Goal: Task Accomplishment & Management: Manage account settings

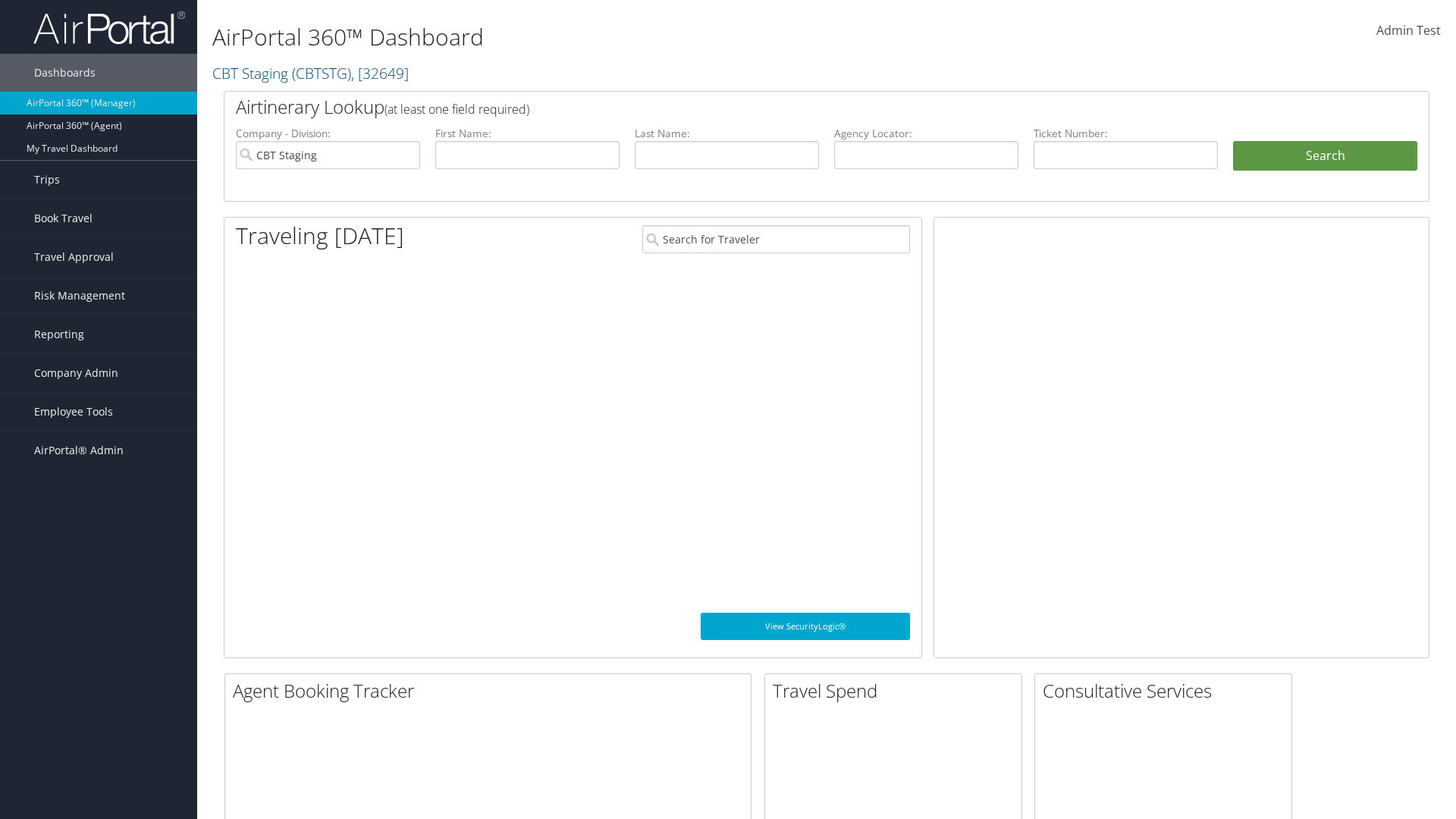
click at [99, 373] on span "Company Admin" at bounding box center [76, 373] width 84 height 38
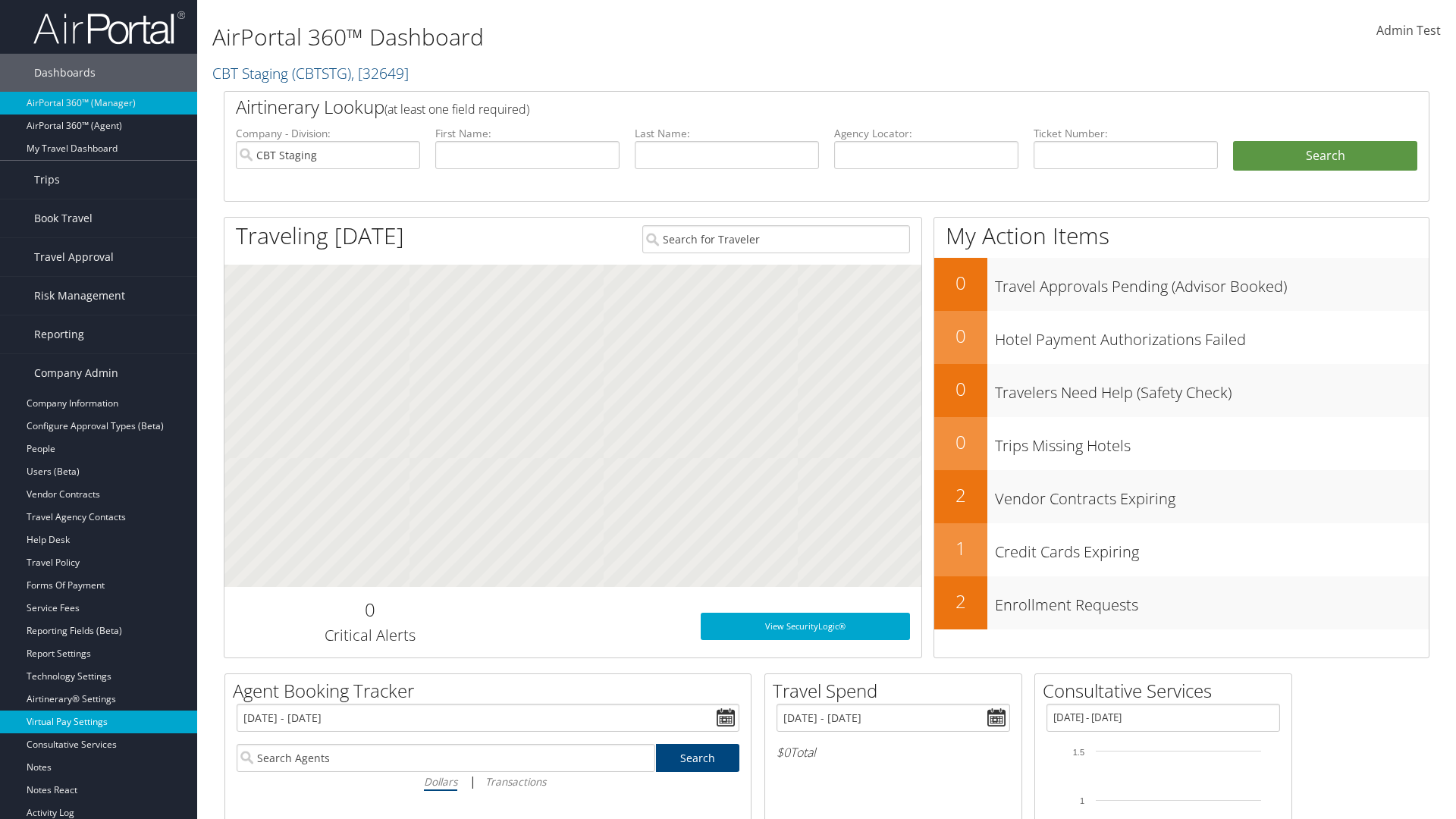
click at [99, 722] on link "Virtual Pay Settings" at bounding box center [99, 722] width 197 height 23
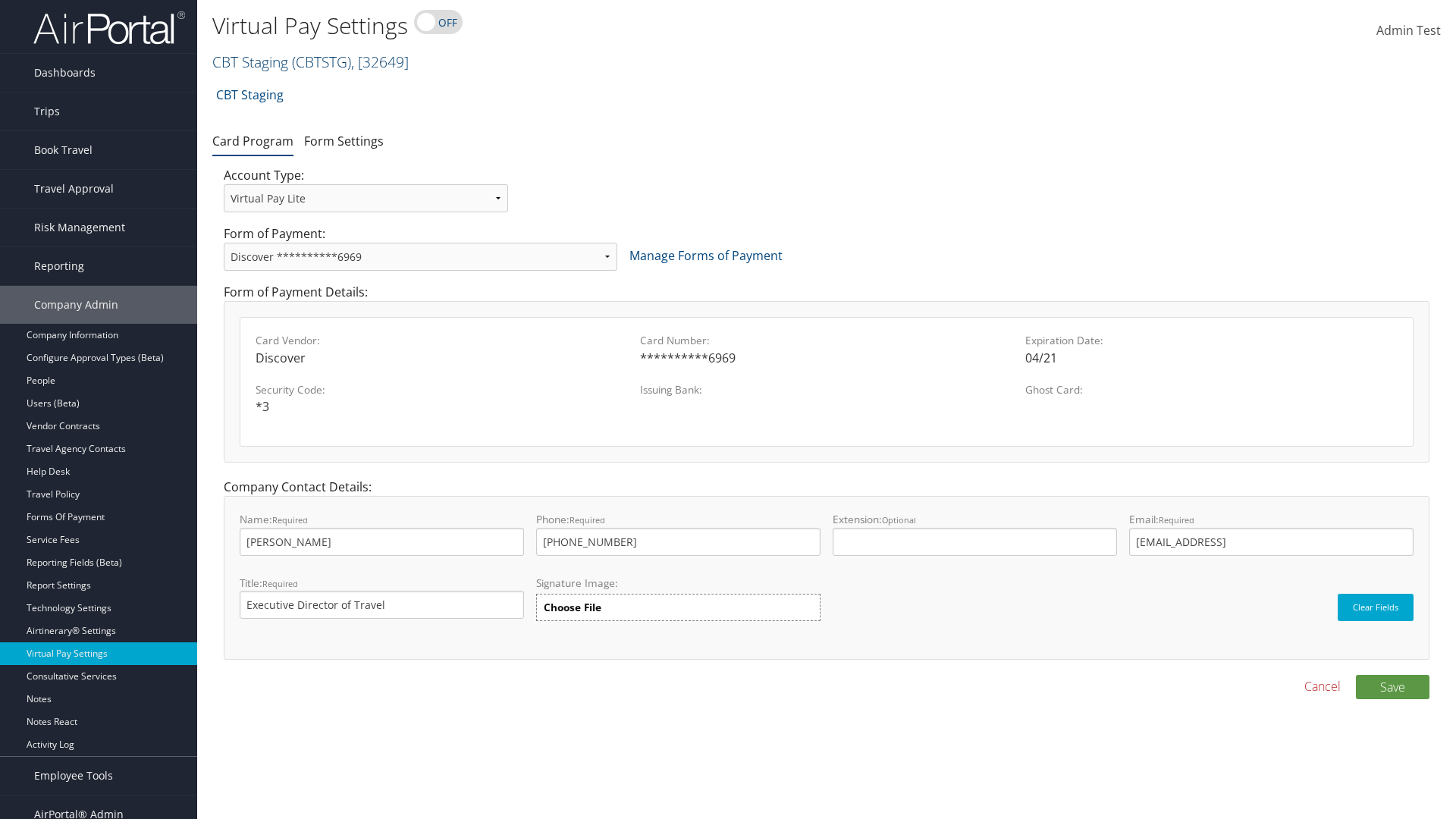
click at [250, 61] on link "CBT Staging ( CBTSTG ) , [ 32649 ]" at bounding box center [310, 61] width 197 height 20
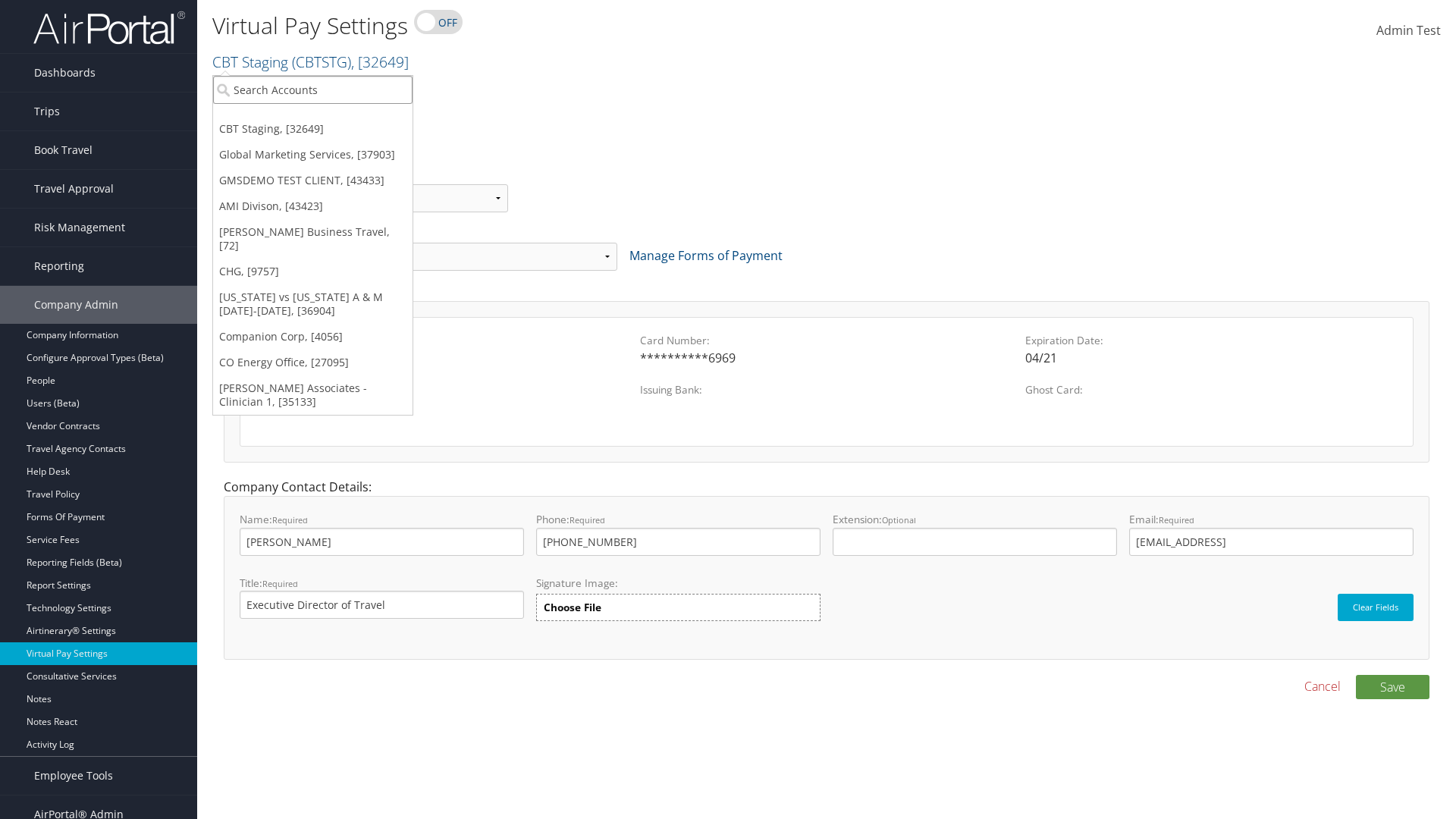
click at [312, 90] on input "search" at bounding box center [312, 90] width 199 height 28
type input "GMSDEMO TEST CLIENT"
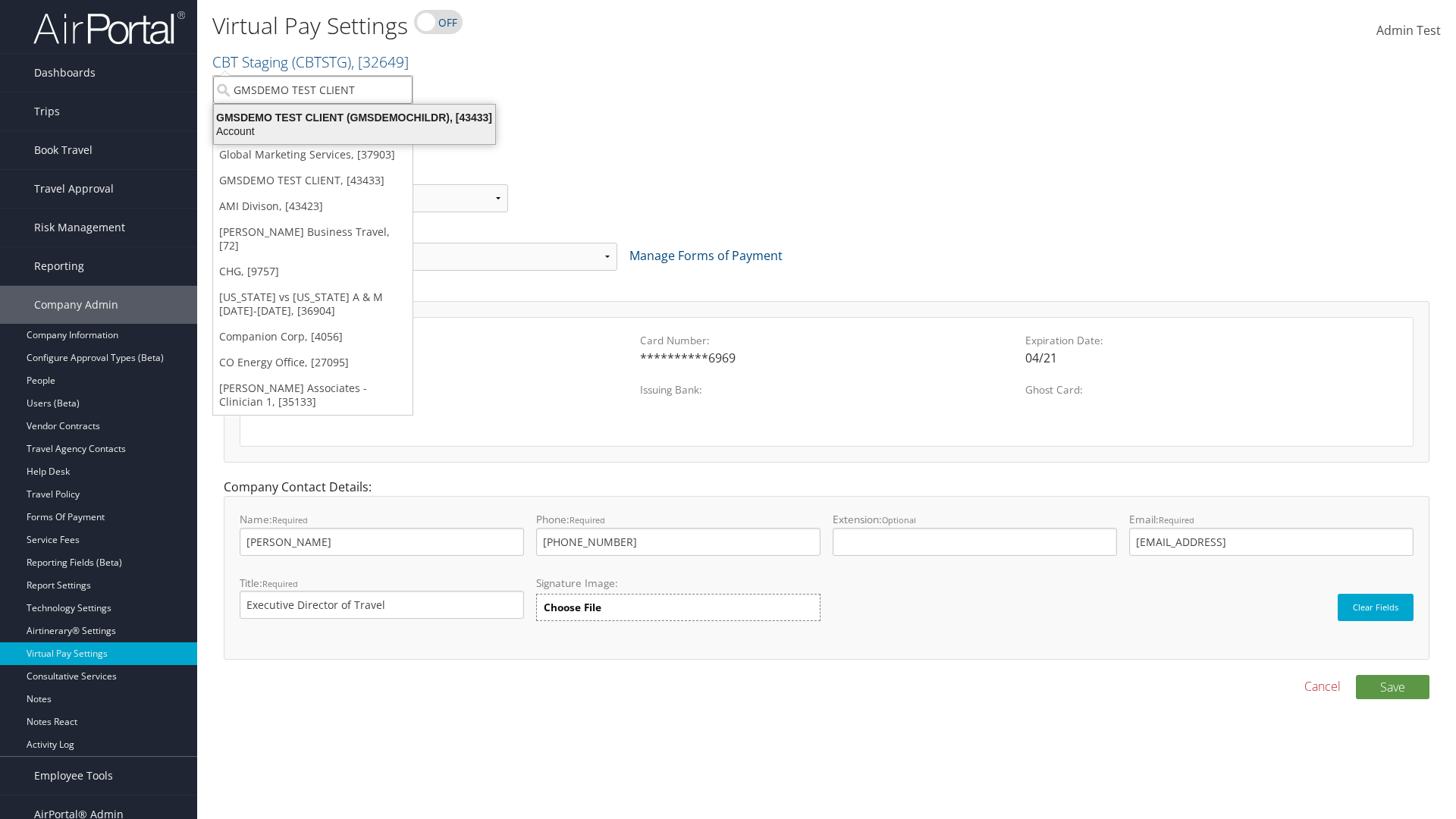
click at [354, 117] on div "GMSDEMO TEST CLIENT (GMSDEMOCHILDR), [43433]" at bounding box center [354, 117] width 299 height 14
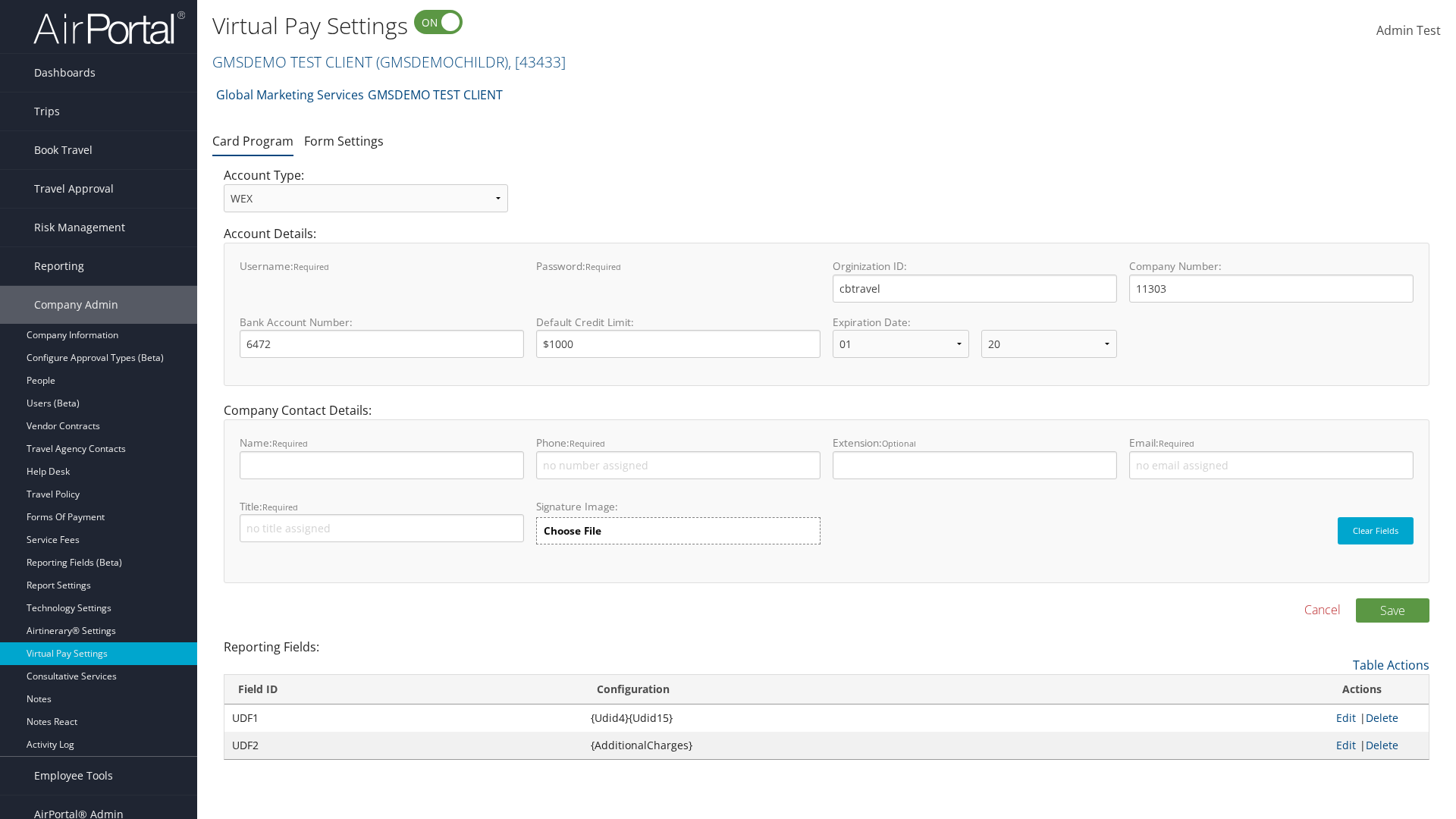
select select "20"
select select "0"
